Goal: Check status: Check status

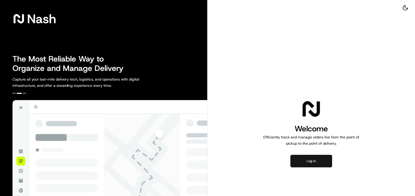
click at [300, 162] on button "Log in" at bounding box center [312, 161] width 42 height 13
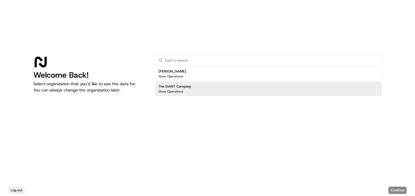
click at [214, 87] on div "The GIANT Company Store Operations" at bounding box center [268, 89] width 227 height 14
click at [392, 193] on button "Continue" at bounding box center [398, 190] width 18 height 7
